Goal: Communication & Community: Participate in discussion

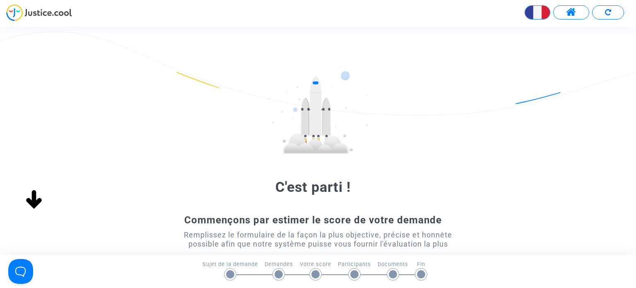
click at [573, 13] on span at bounding box center [571, 12] width 10 height 11
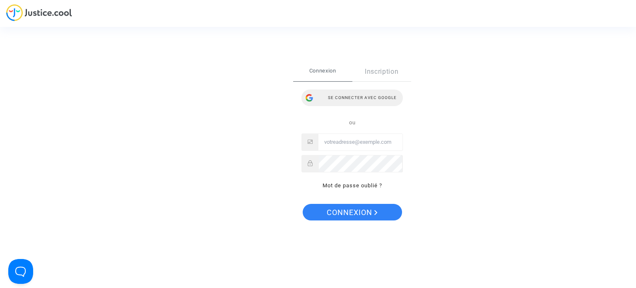
click at [363, 97] on div "Se connecter avec Google" at bounding box center [351, 97] width 101 height 17
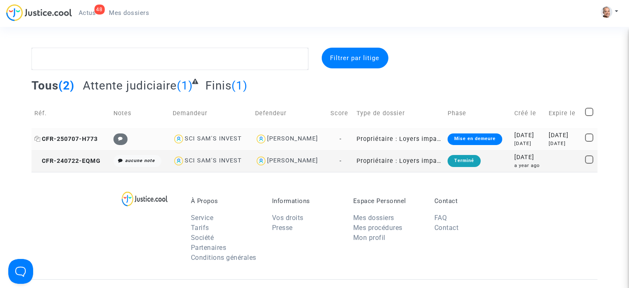
click at [89, 139] on span "CFR-250707-H773" at bounding box center [65, 138] width 63 height 7
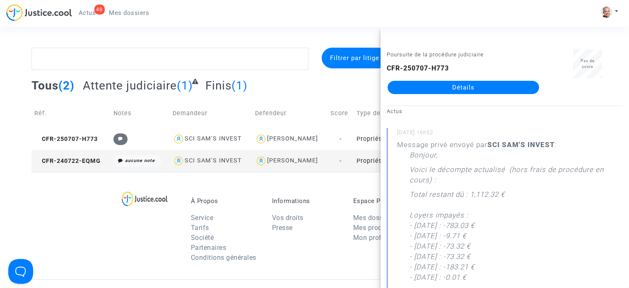
click at [426, 89] on link "Détails" at bounding box center [463, 87] width 152 height 13
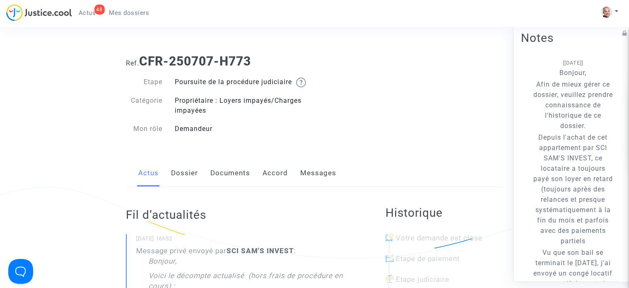
click at [318, 180] on link "Messages" at bounding box center [318, 172] width 36 height 27
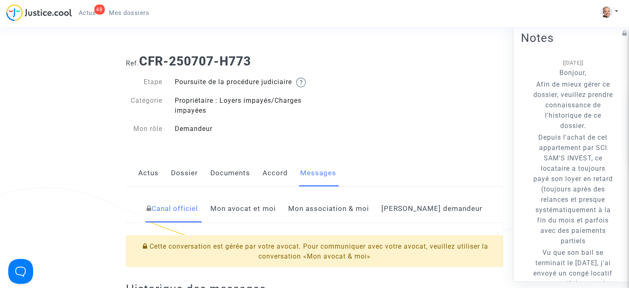
click at [276, 218] on link "Mon avocat et moi" at bounding box center [242, 208] width 65 height 27
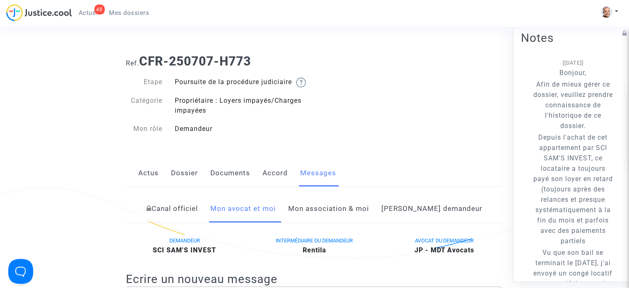
click at [197, 218] on link "Canal officiel" at bounding box center [172, 208] width 51 height 27
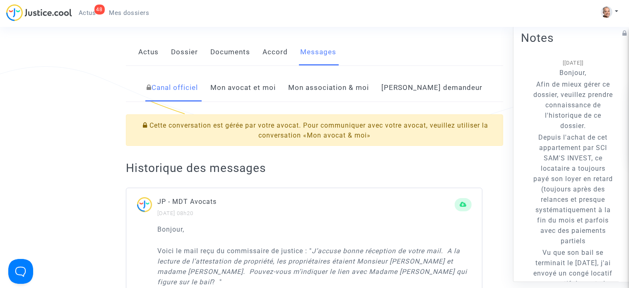
scroll to position [154, 0]
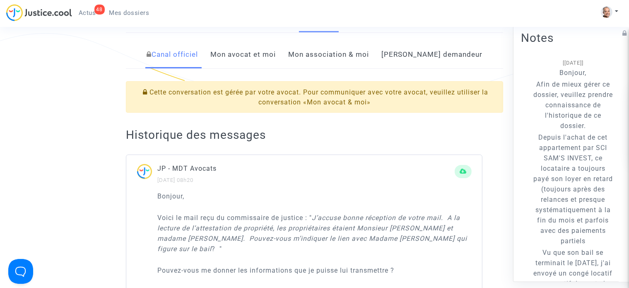
click at [267, 67] on link "Mon avocat et moi" at bounding box center [242, 54] width 65 height 27
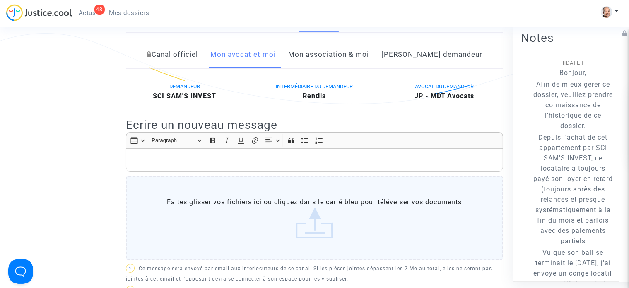
click at [279, 171] on div "Rich Text Editor, main" at bounding box center [314, 159] width 377 height 23
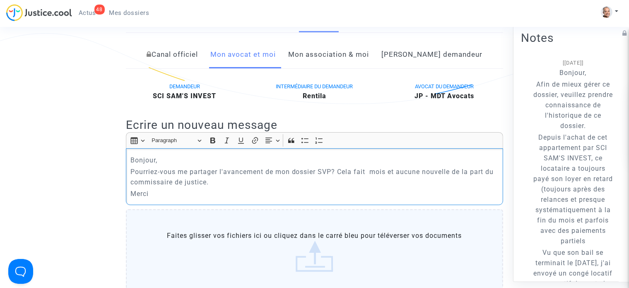
scroll to position [406, 0]
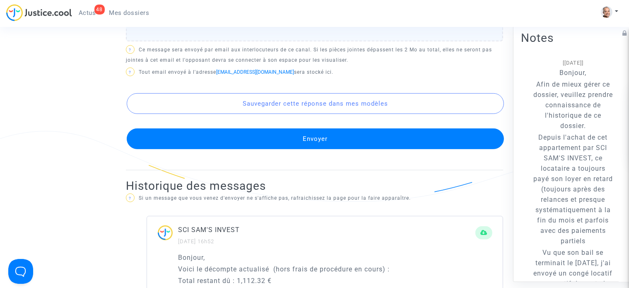
click at [424, 149] on button "Envoyer" at bounding box center [315, 138] width 377 height 21
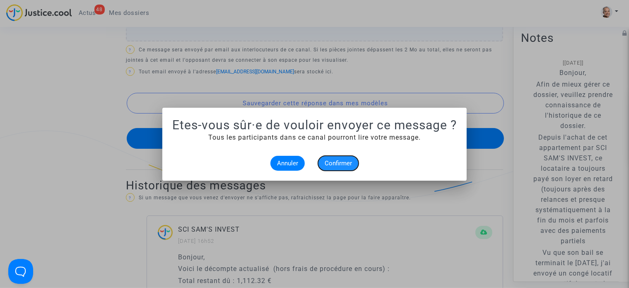
click at [335, 162] on span "Confirmer" at bounding box center [338, 162] width 27 height 7
